Goal: Transaction & Acquisition: Book appointment/travel/reservation

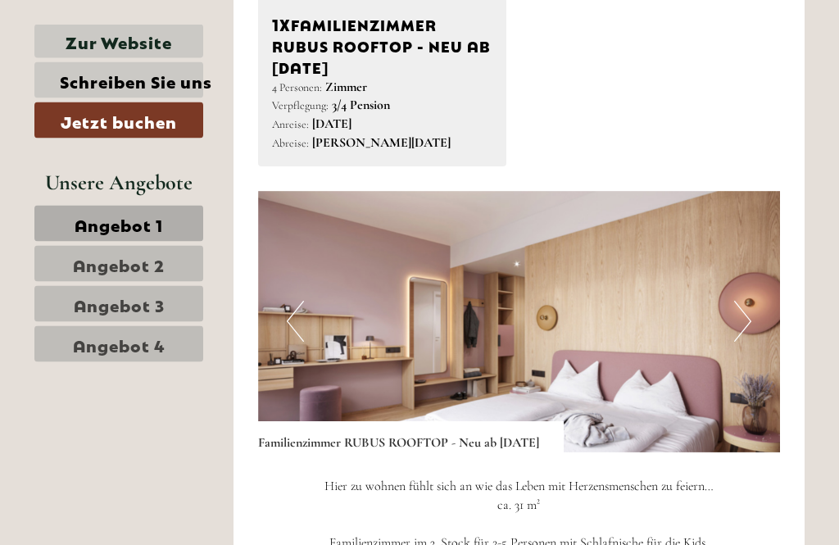
scroll to position [2084, 0]
click at [579, 428] on img at bounding box center [519, 321] width 522 height 261
click at [605, 409] on img at bounding box center [519, 321] width 522 height 261
click at [578, 394] on img at bounding box center [519, 321] width 522 height 261
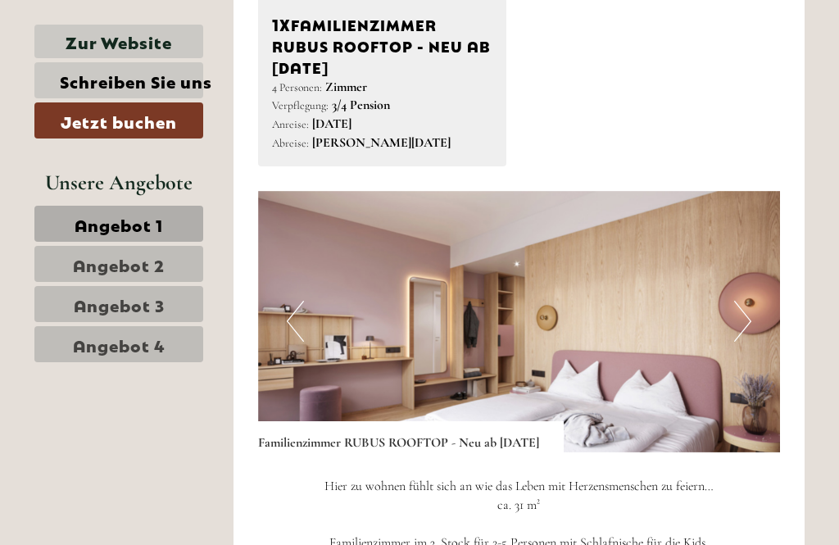
click at [598, 384] on img at bounding box center [519, 321] width 522 height 261
click at [603, 395] on img at bounding box center [519, 321] width 522 height 261
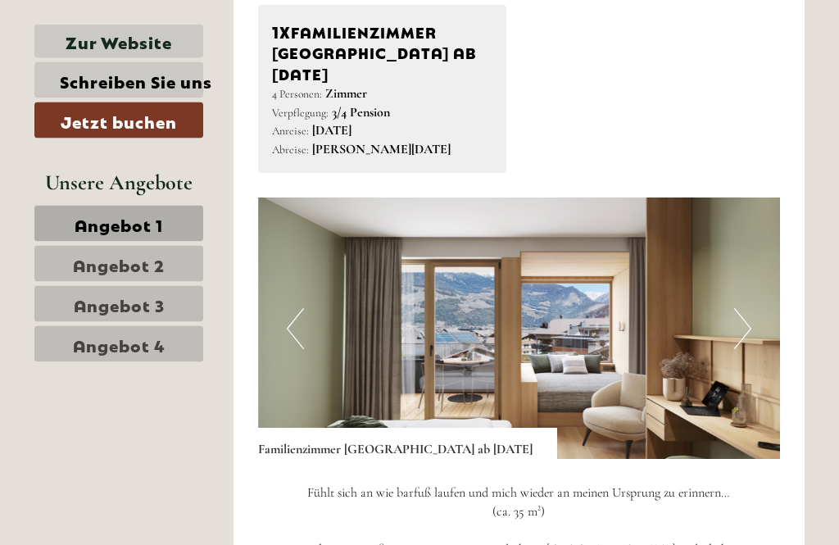
scroll to position [3329, 0]
click at [758, 292] on img at bounding box center [519, 327] width 522 height 261
click at [746, 308] on button "Next" at bounding box center [742, 328] width 17 height 41
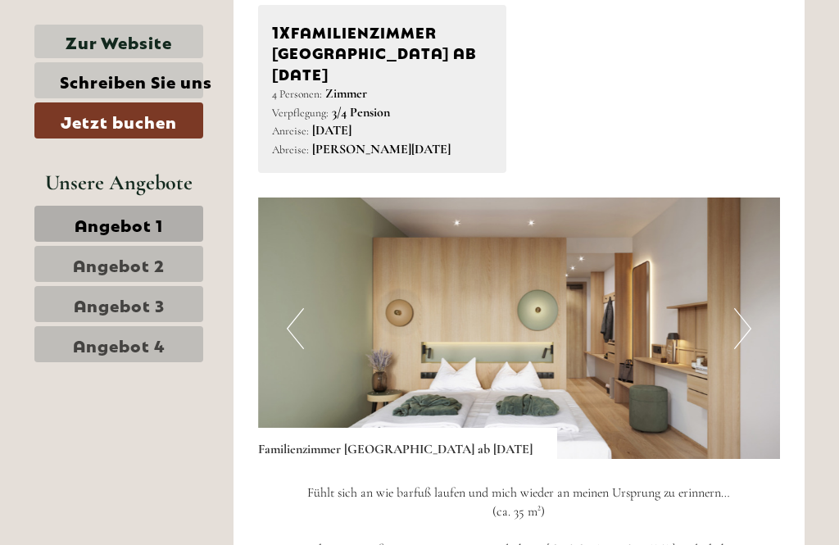
click at [506, 288] on img at bounding box center [519, 327] width 522 height 261
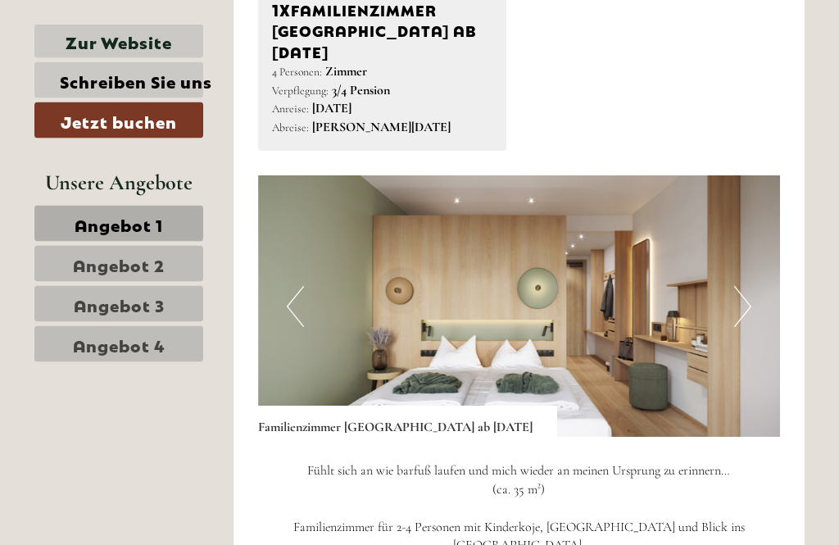
scroll to position [3355, 0]
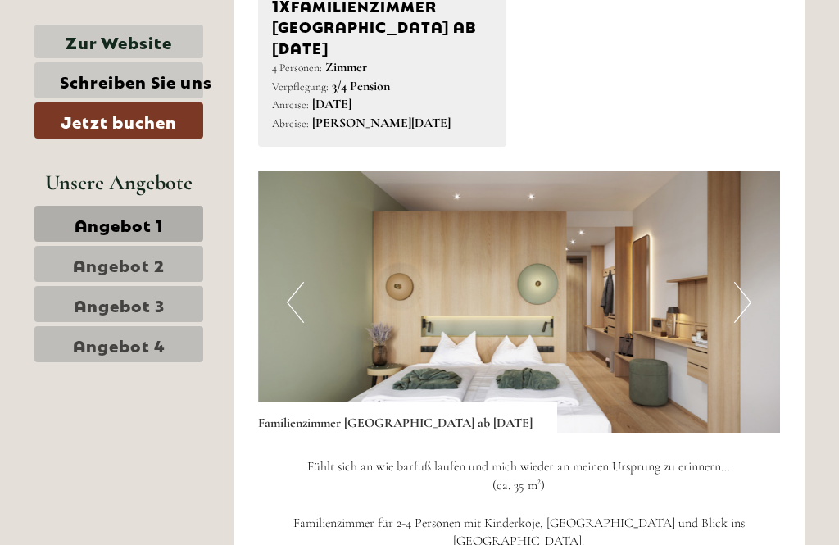
click at [730, 273] on img at bounding box center [519, 301] width 522 height 261
click at [749, 282] on button "Next" at bounding box center [742, 302] width 17 height 41
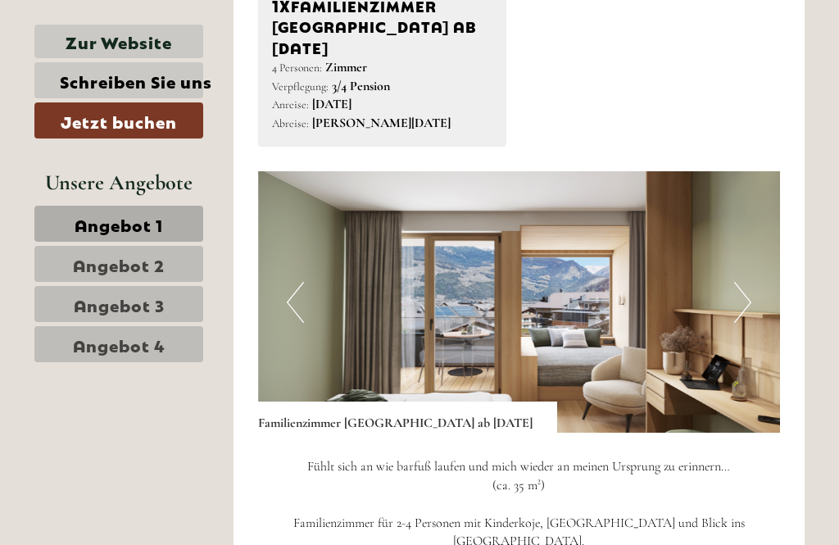
click at [608, 282] on img at bounding box center [519, 301] width 522 height 261
click at [624, 285] on img at bounding box center [519, 301] width 522 height 261
click at [625, 267] on img at bounding box center [519, 301] width 522 height 261
click at [579, 42] on div "1x Familienzimmer VALLES - Neu ab Juni 2025 4 Personen: Zimmer Verpflegung: 3/4…" at bounding box center [519, 63] width 547 height 168
click at [491, 95] on div "Anreise: Mittwoch, 27. Mai 2026 Abreise: Freitag, 05. Juni 2026" at bounding box center [382, 114] width 221 height 38
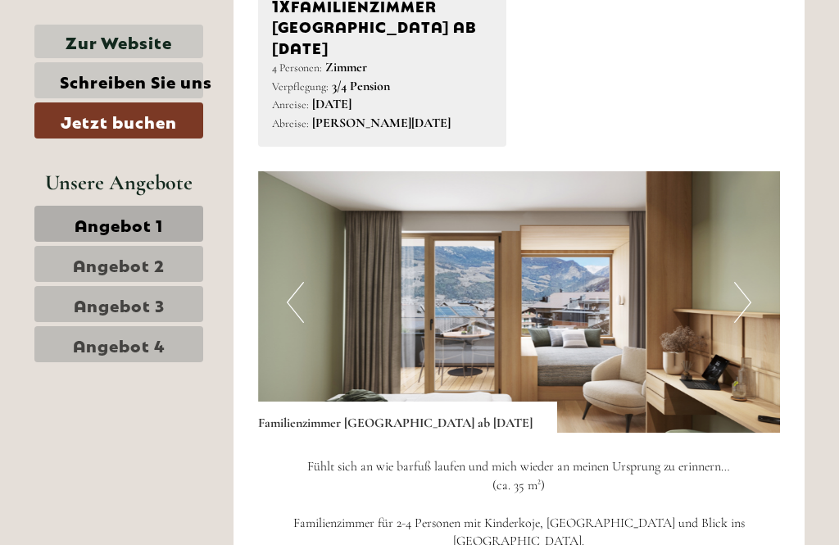
click at [402, 58] on div "4 Personen: Zimmer Verpflegung: 3/4 Pension" at bounding box center [382, 77] width 221 height 38
click at [351, 96] on b "[DATE]" at bounding box center [331, 104] width 39 height 16
click at [251, 67] on div "1x Familienzimmer VALLES - Neu ab Juni 2025 4 Personen: Zimmer Verpflegung: 3/4…" at bounding box center [382, 63] width 273 height 168
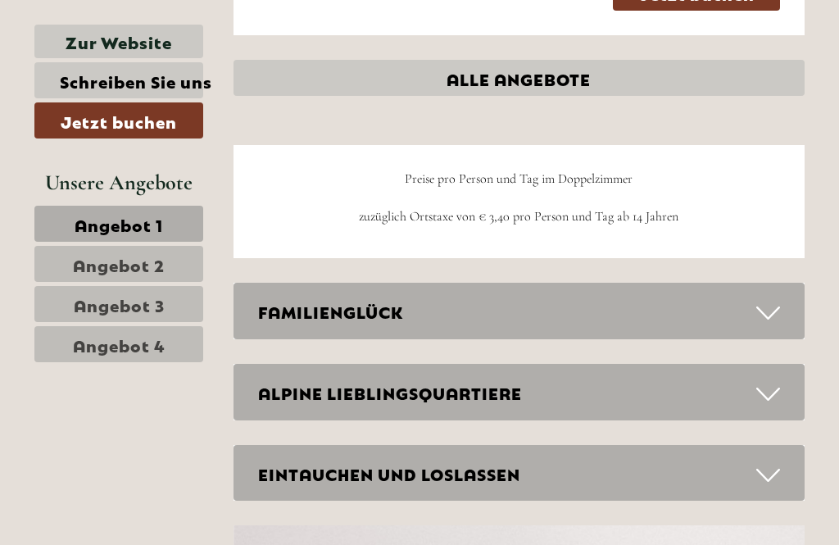
scroll to position [4399, 0]
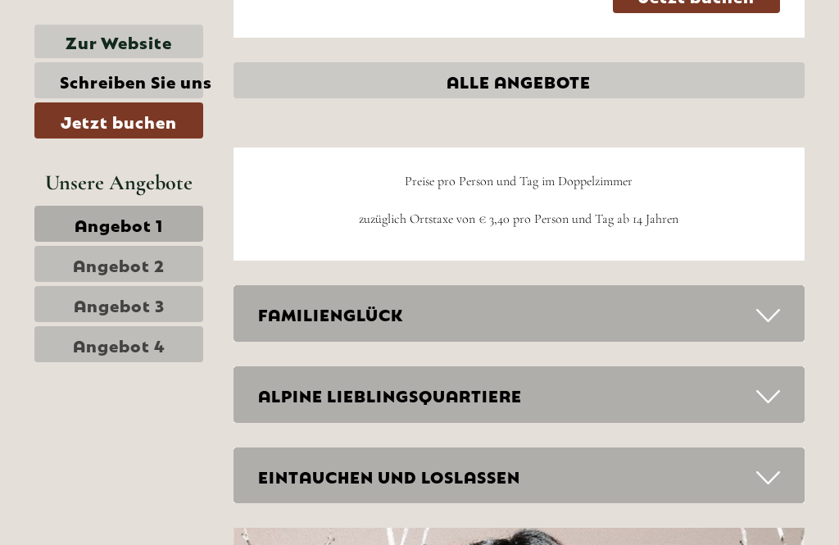
click at [767, 285] on div "FAMILIENGLÜCK" at bounding box center [519, 313] width 572 height 57
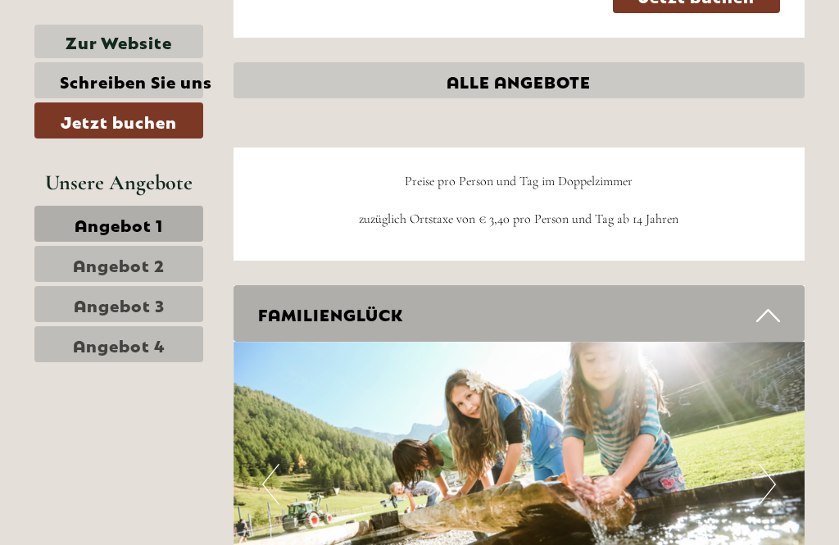
click at [273, 463] on button "Previous" at bounding box center [270, 483] width 17 height 41
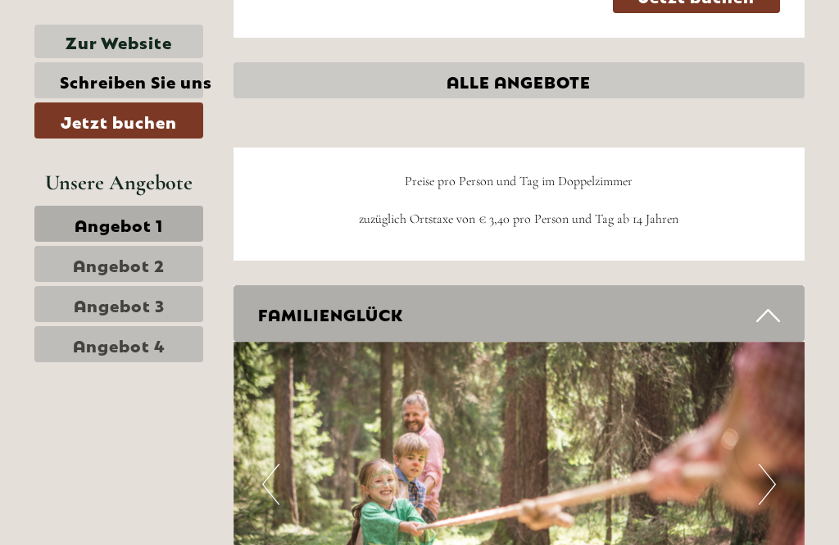
click at [266, 463] on button "Previous" at bounding box center [270, 483] width 17 height 41
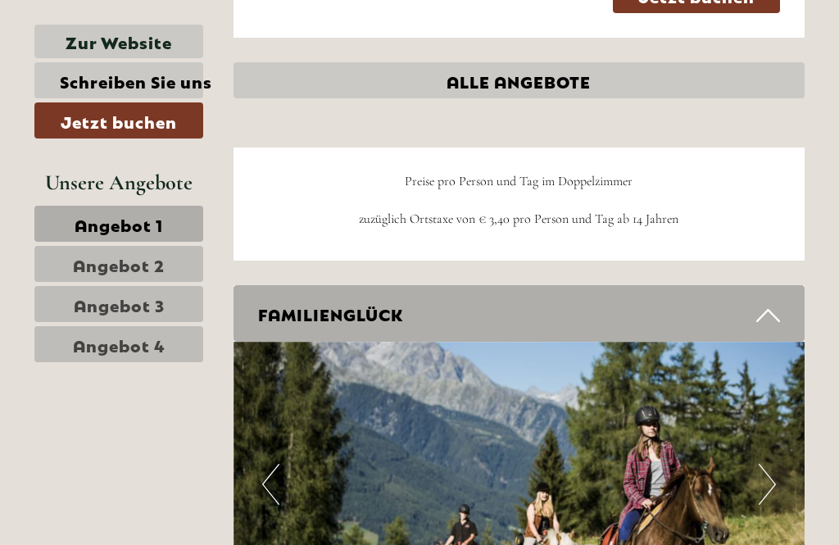
click at [270, 463] on button "Previous" at bounding box center [270, 483] width 17 height 41
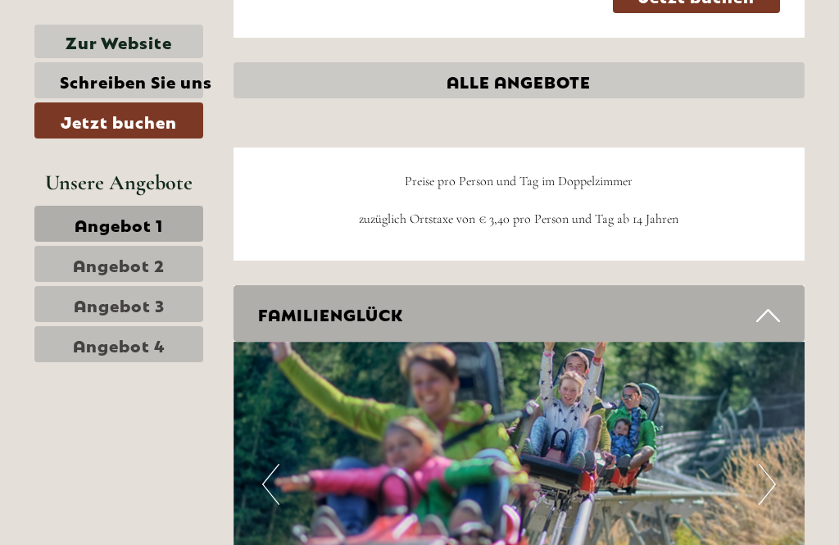
click at [278, 463] on button "Previous" at bounding box center [270, 483] width 17 height 41
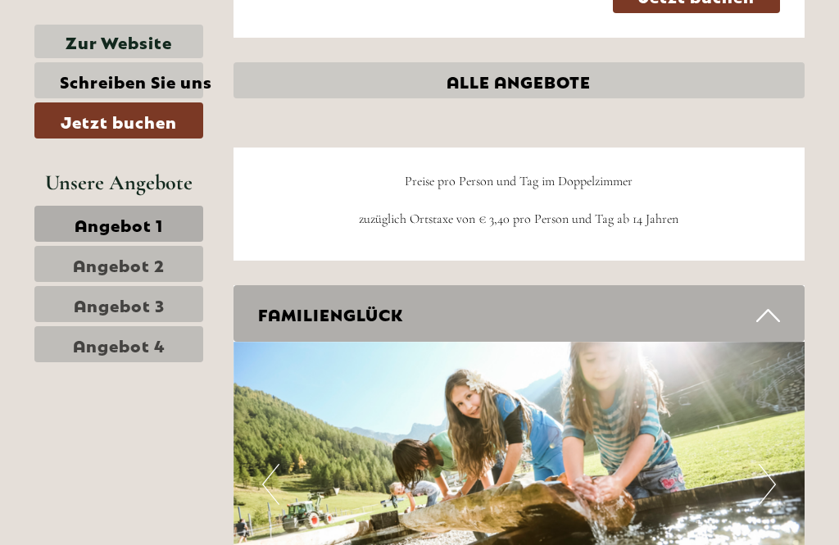
click at [763, 463] on button "Next" at bounding box center [766, 483] width 17 height 41
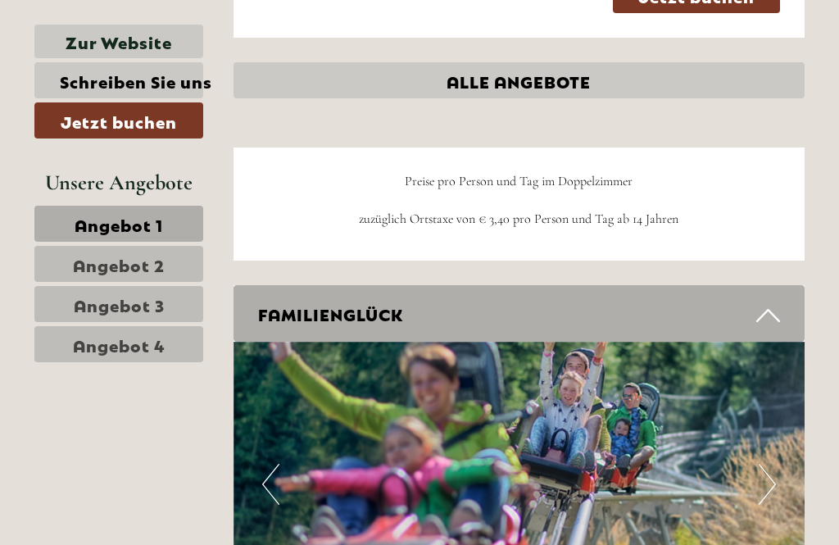
click at [270, 375] on img at bounding box center [519, 484] width 572 height 286
click at [265, 463] on button "Previous" at bounding box center [270, 483] width 17 height 41
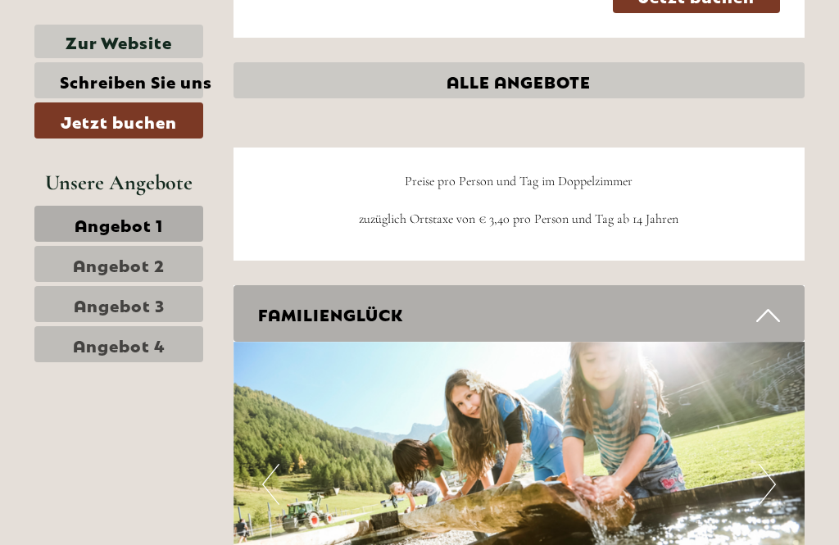
click at [269, 463] on button "Previous" at bounding box center [270, 483] width 17 height 41
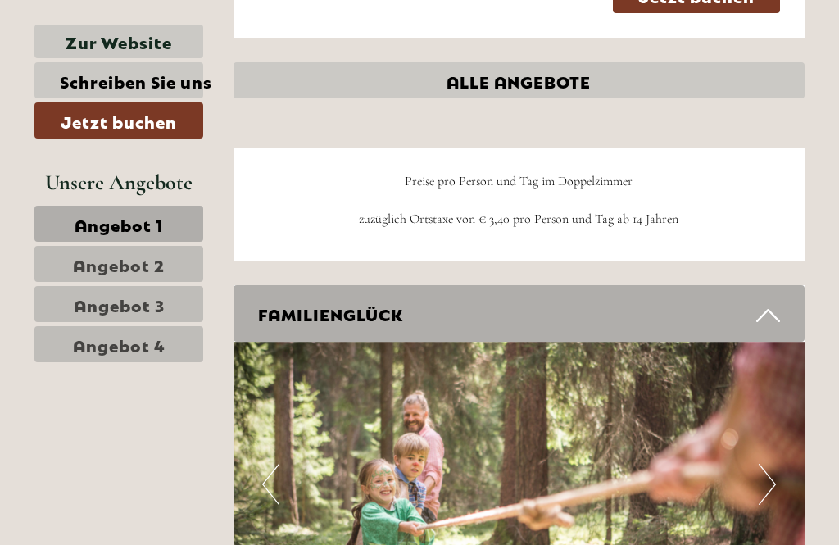
click at [271, 463] on button "Previous" at bounding box center [270, 483] width 17 height 41
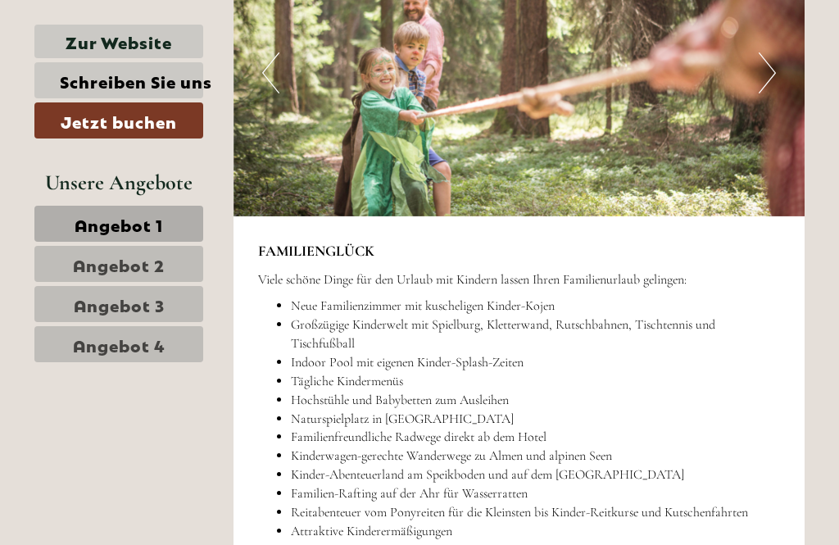
scroll to position [4809, 0]
click at [726, 93] on img at bounding box center [519, 74] width 572 height 286
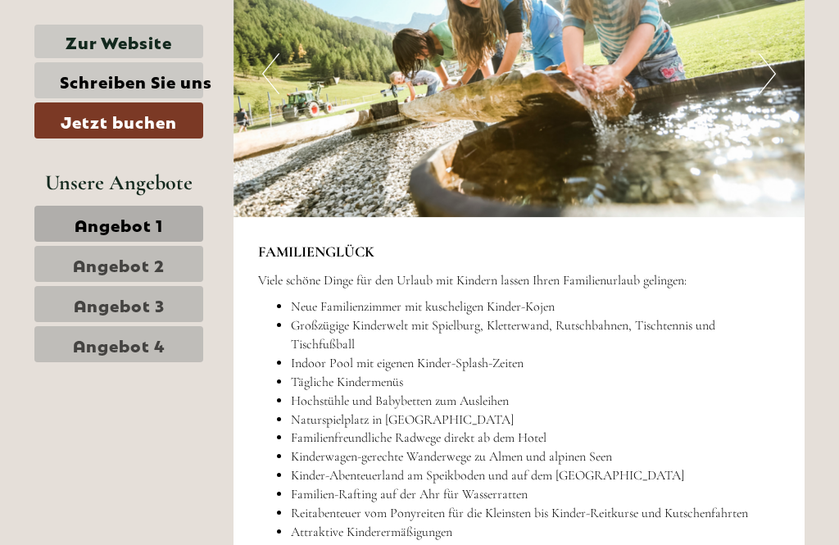
click at [635, 93] on img at bounding box center [519, 74] width 572 height 286
click at [544, 89] on img at bounding box center [519, 74] width 572 height 286
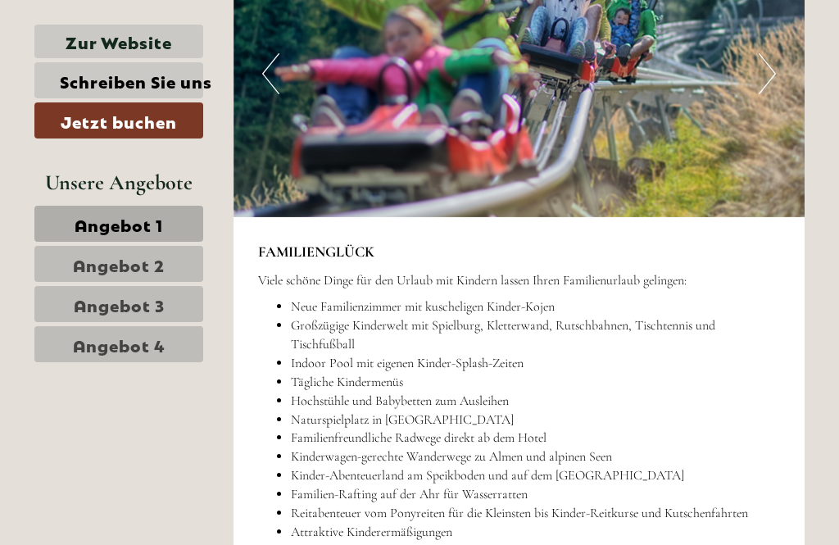
click at [558, 63] on img at bounding box center [519, 74] width 572 height 286
click at [558, 52] on img at bounding box center [519, 74] width 572 height 286
click at [495, 87] on img at bounding box center [519, 74] width 572 height 286
click at [445, 71] on img at bounding box center [519, 74] width 572 height 286
click at [399, 92] on img at bounding box center [519, 74] width 572 height 286
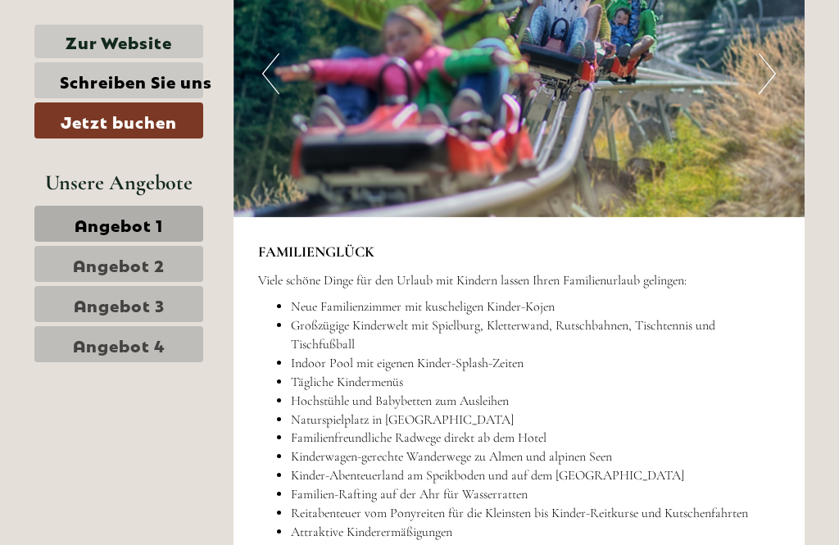
click at [386, 82] on img at bounding box center [519, 74] width 572 height 286
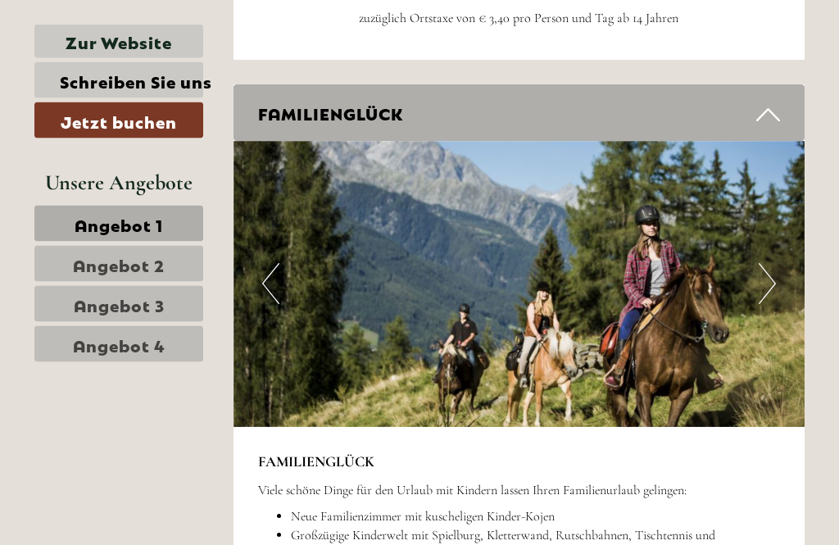
scroll to position [4599, 0]
click at [624, 220] on img at bounding box center [519, 284] width 572 height 286
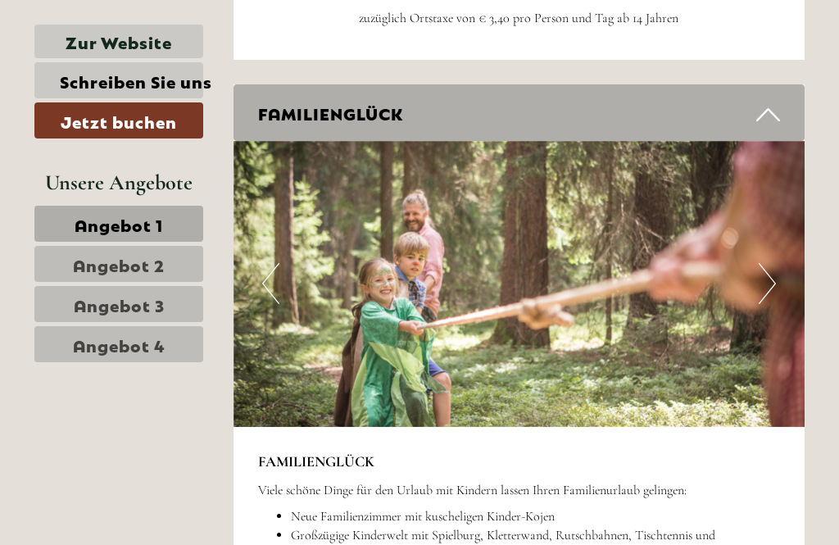
click at [577, 244] on img at bounding box center [519, 284] width 572 height 286
click at [423, 286] on img at bounding box center [519, 284] width 572 height 286
click at [774, 101] on icon at bounding box center [768, 115] width 24 height 28
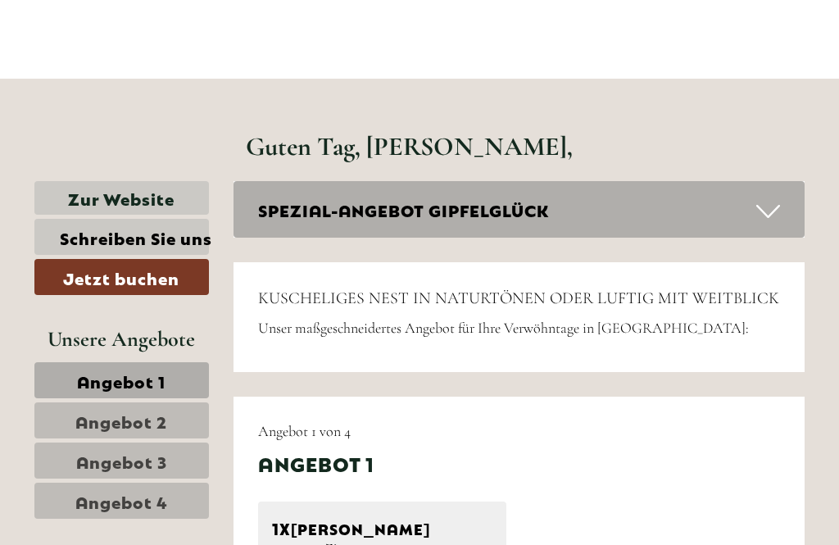
scroll to position [371, 0]
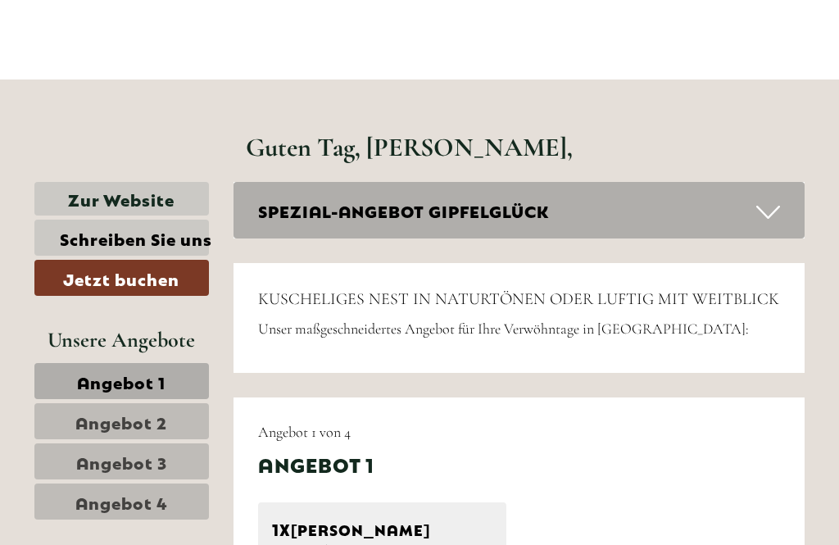
click at [772, 215] on icon at bounding box center [768, 212] width 24 height 28
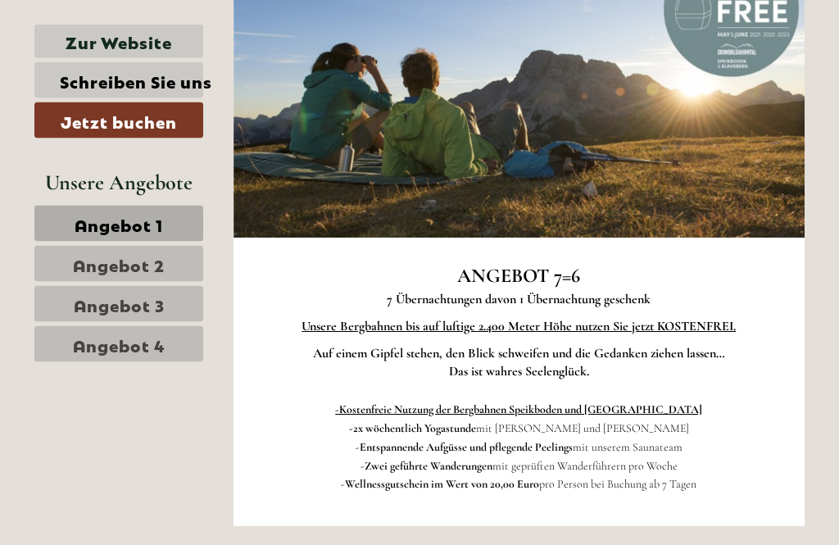
scroll to position [658, 0]
click at [502, 111] on img at bounding box center [519, 95] width 572 height 286
click at [541, 177] on img at bounding box center [519, 95] width 572 height 286
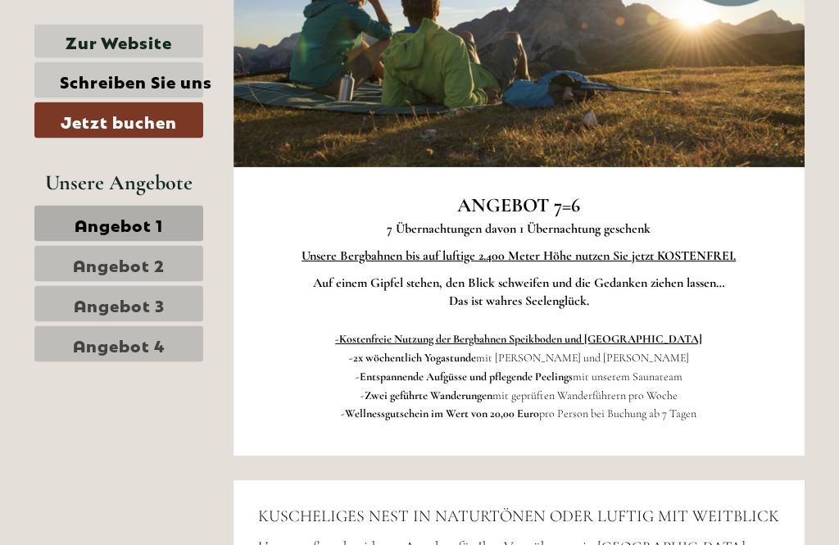
scroll to position [728, 0]
click at [474, 15] on img at bounding box center [519, 24] width 572 height 286
click at [459, 30] on img at bounding box center [519, 24] width 572 height 286
click at [473, 103] on img at bounding box center [519, 24] width 572 height 286
click at [516, 79] on img at bounding box center [519, 24] width 572 height 286
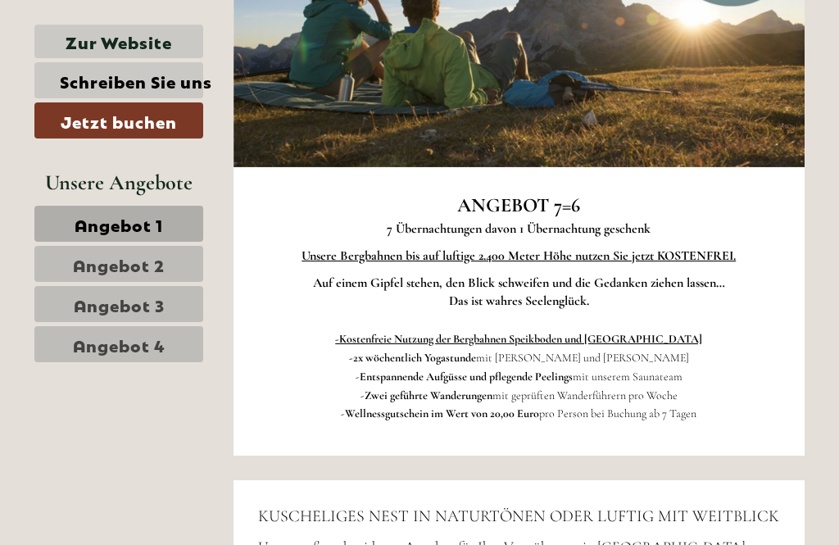
click at [548, 61] on img at bounding box center [519, 24] width 572 height 286
click at [577, 89] on img at bounding box center [519, 24] width 572 height 286
click at [595, 79] on img at bounding box center [519, 24] width 572 height 286
click at [572, 107] on img at bounding box center [519, 24] width 572 height 286
click at [572, 79] on img at bounding box center [519, 24] width 572 height 286
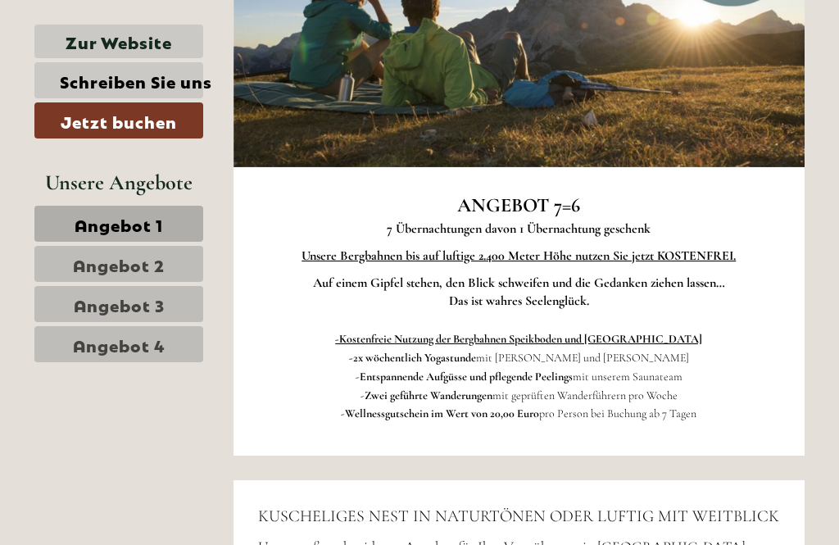
click at [594, 57] on img at bounding box center [519, 24] width 572 height 286
click at [622, 3] on img at bounding box center [519, 24] width 572 height 286
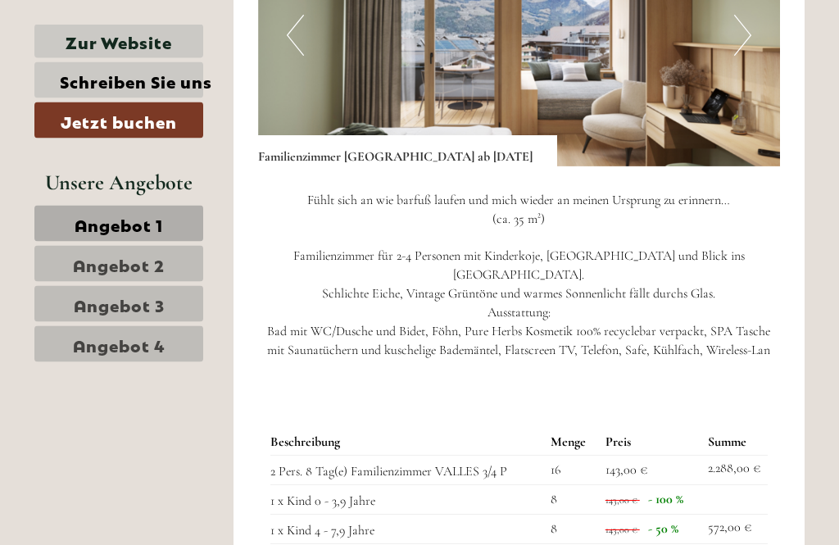
scroll to position [4196, 0]
click at [587, 22] on img at bounding box center [519, 35] width 522 height 261
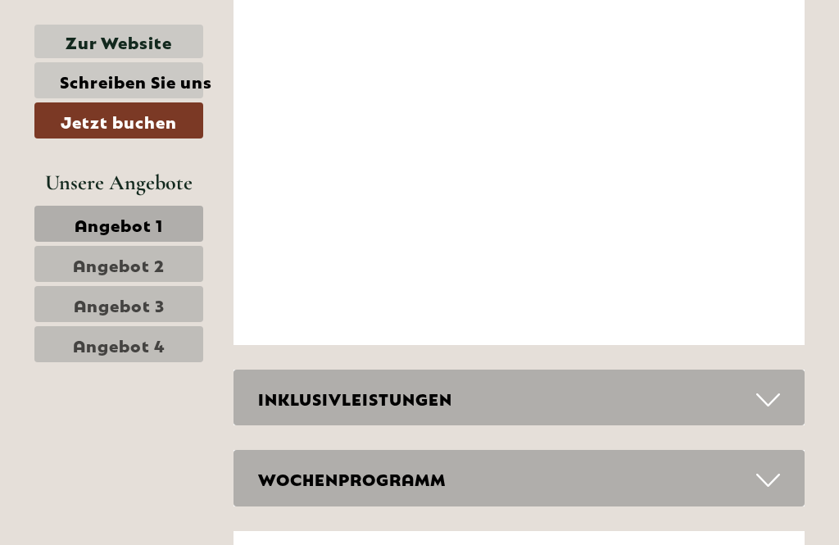
scroll to position [6014, 0]
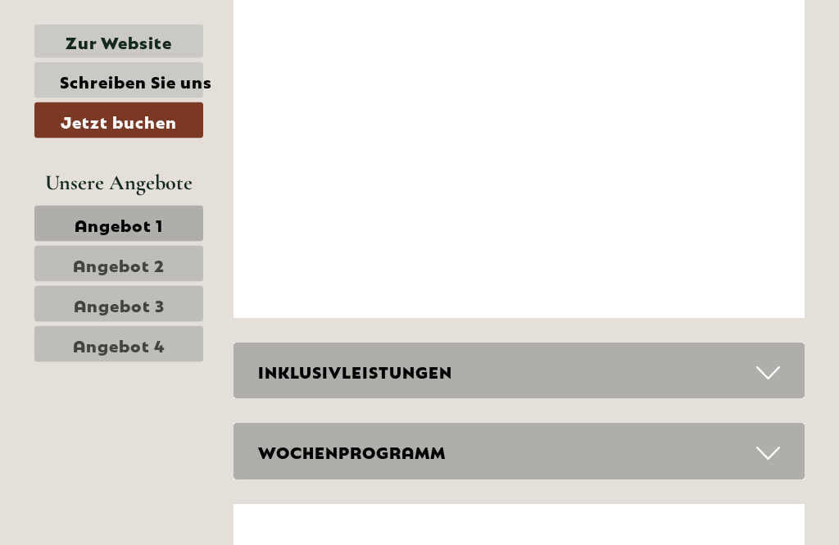
click at [770, 359] on icon at bounding box center [768, 373] width 24 height 28
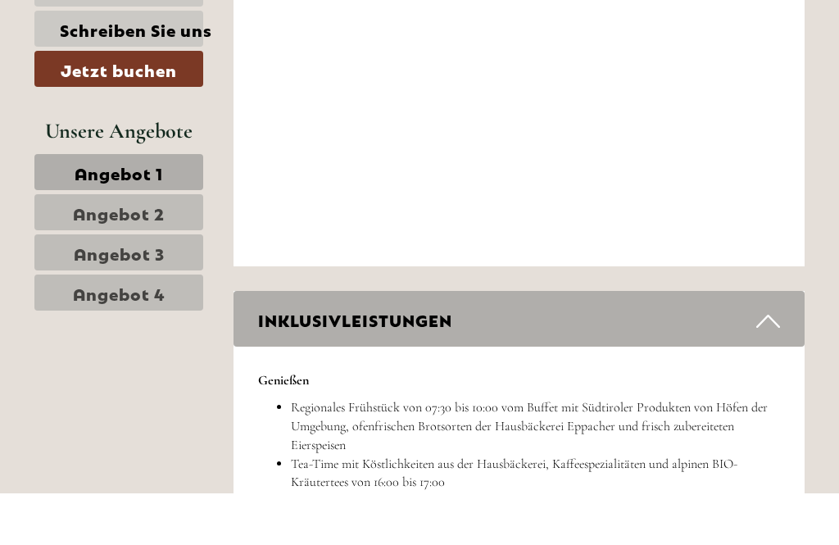
scroll to position [6068, 0]
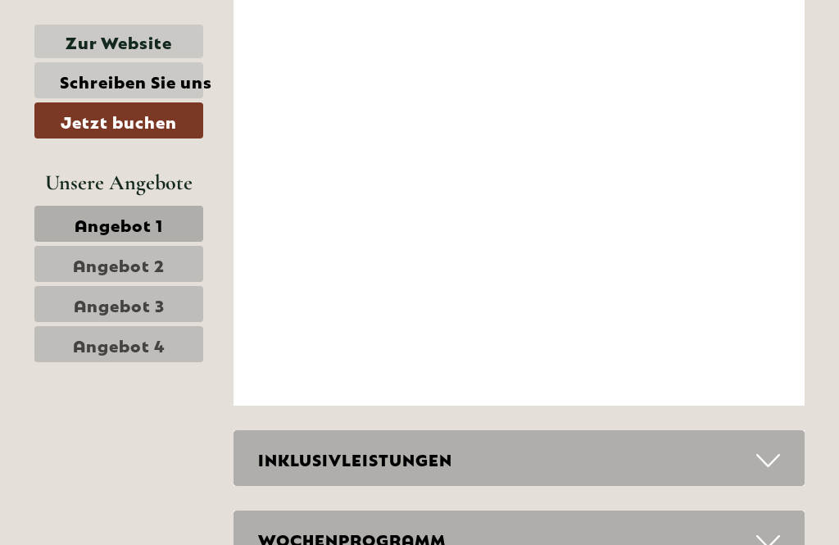
scroll to position [5375, 0]
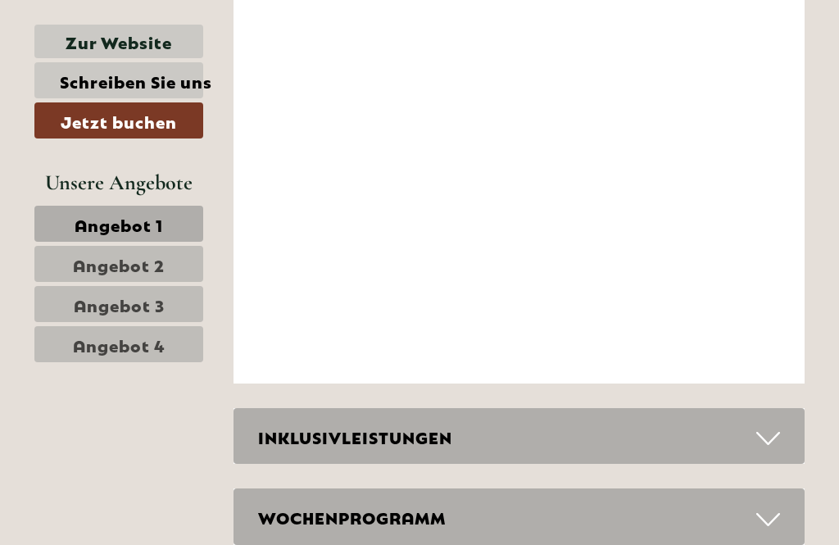
click at [760, 424] on icon at bounding box center [768, 438] width 24 height 28
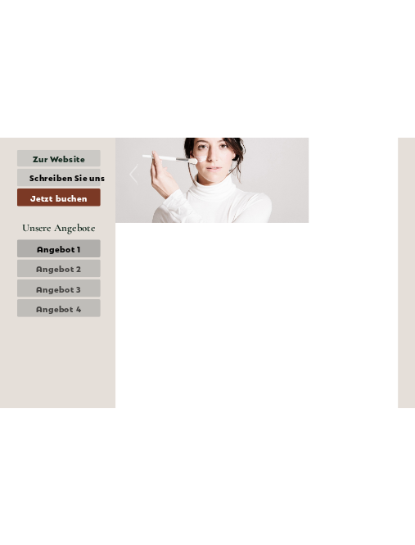
scroll to position [5522, 0]
